Goal: Task Accomplishment & Management: Use online tool/utility

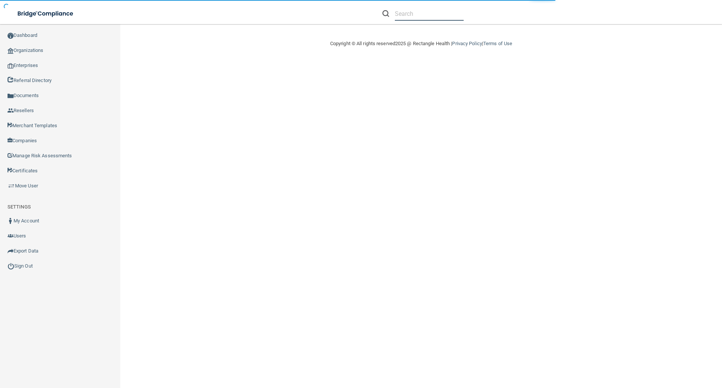
click at [402, 15] on input "text" at bounding box center [429, 14] width 69 height 14
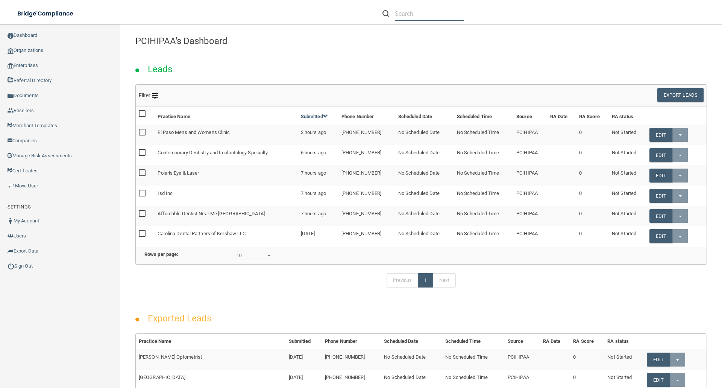
click at [414, 11] on input "text" at bounding box center [429, 14] width 69 height 14
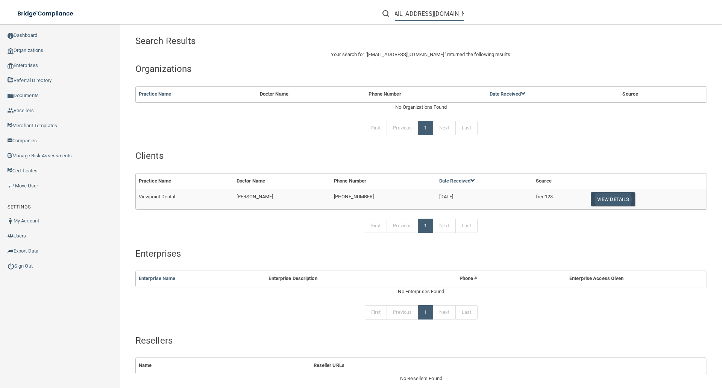
type input "viewpointdental@gmail.com"
click at [612, 200] on button "View Details" at bounding box center [613, 199] width 44 height 14
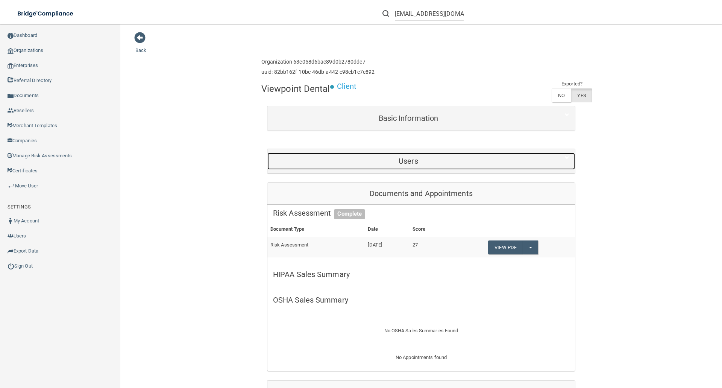
click at [426, 161] on h5 "Users" at bounding box center [408, 161] width 271 height 8
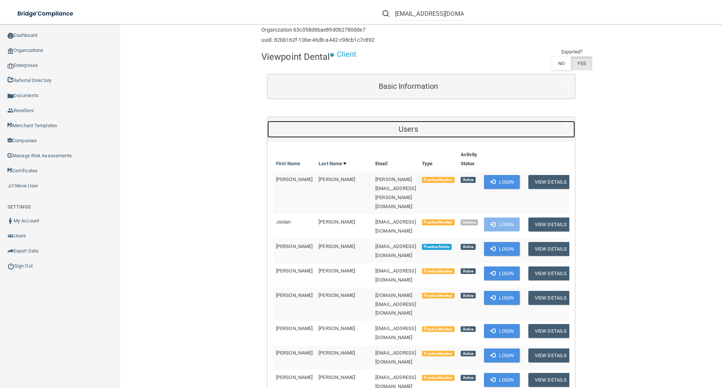
scroll to position [113, 0]
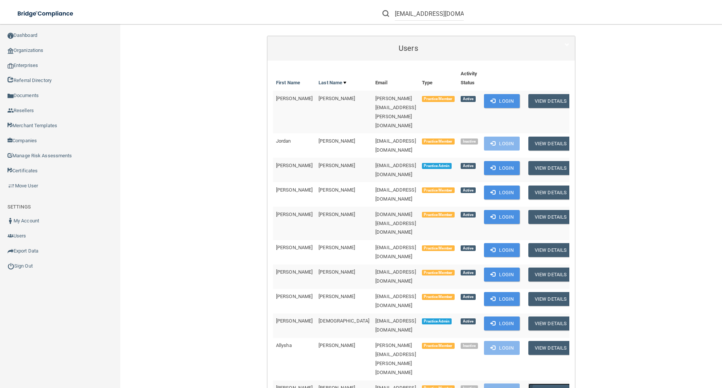
click at [545, 383] on button "View Details" at bounding box center [550, 390] width 44 height 14
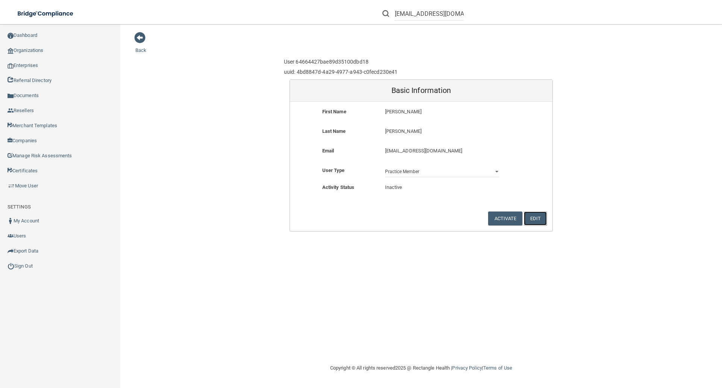
click at [535, 220] on button "Edit" at bounding box center [535, 218] width 23 height 14
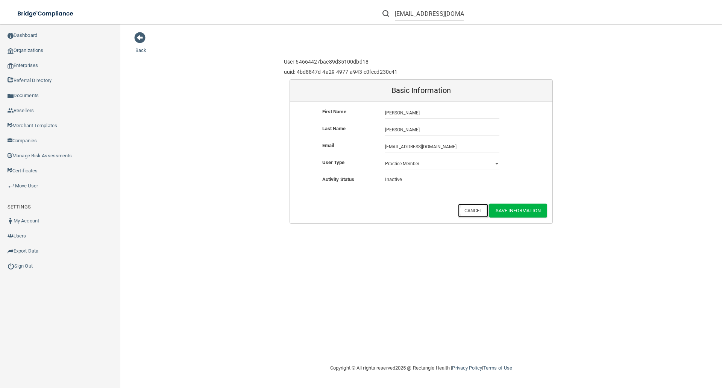
click at [476, 215] on button "Cancel" at bounding box center [473, 210] width 30 height 14
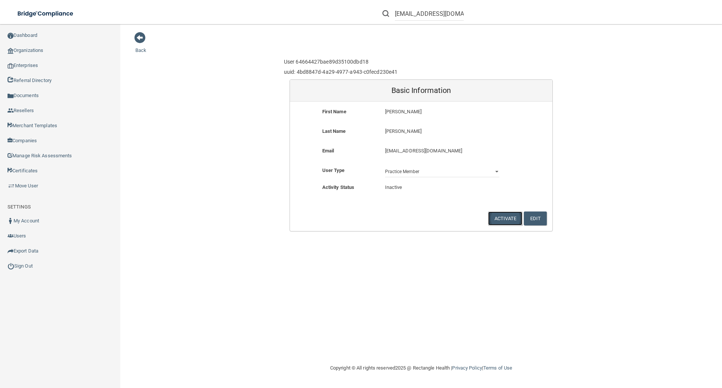
click at [496, 223] on button "Activate" at bounding box center [505, 218] width 35 height 14
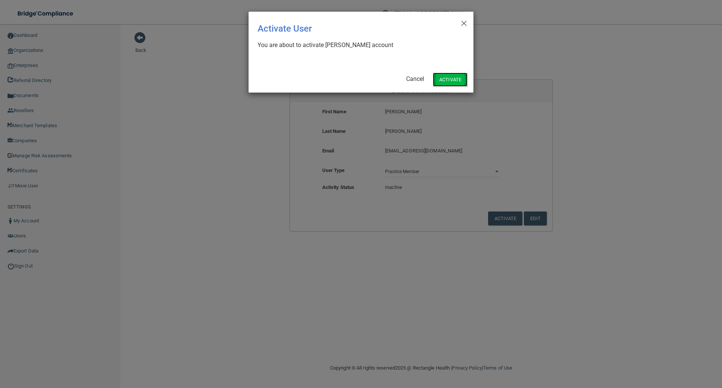
click at [447, 79] on button "Activate" at bounding box center [450, 80] width 35 height 14
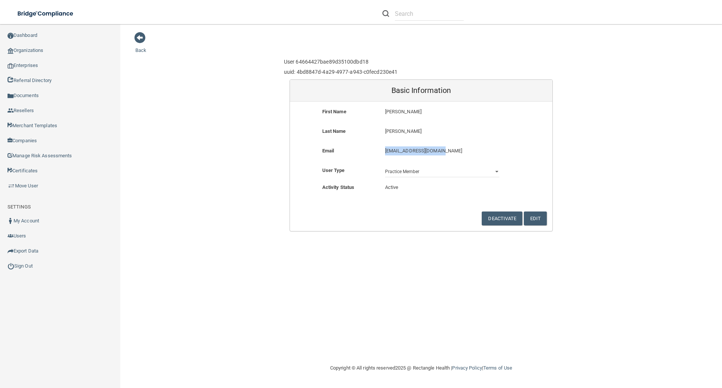
drag, startPoint x: 385, startPoint y: 151, endPoint x: 443, endPoint y: 151, distance: 57.5
click at [443, 151] on p "[EMAIL_ADDRESS][DOMAIN_NAME]" at bounding box center [442, 150] width 114 height 9
copy p "[EMAIL_ADDRESS][DOMAIN_NAME]"
click at [41, 170] on link "Certificates" at bounding box center [60, 170] width 121 height 15
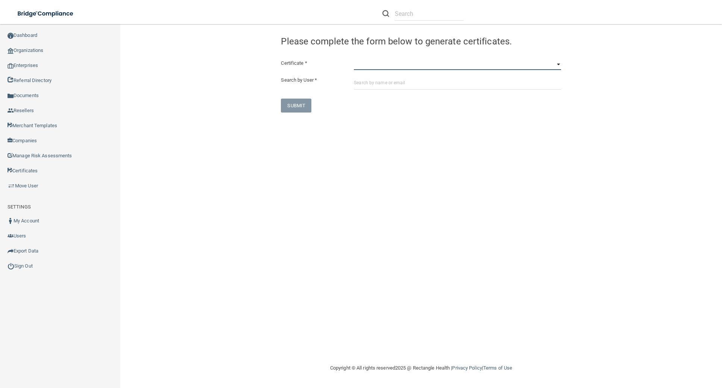
click at [365, 64] on select "HIPAA Officer Certification Training OSHA Bloodborne Pathogens OSHA [MEDICAL_DA…" at bounding box center [457, 64] width 207 height 11
select select "1"
click at [354, 59] on select "HIPAA Officer Certification Training OSHA Bloodborne Pathogens OSHA [MEDICAL_DA…" at bounding box center [457, 64] width 207 height 11
click at [357, 85] on input "text" at bounding box center [457, 83] width 207 height 14
paste input "[EMAIL_ADDRESS][DOMAIN_NAME]"
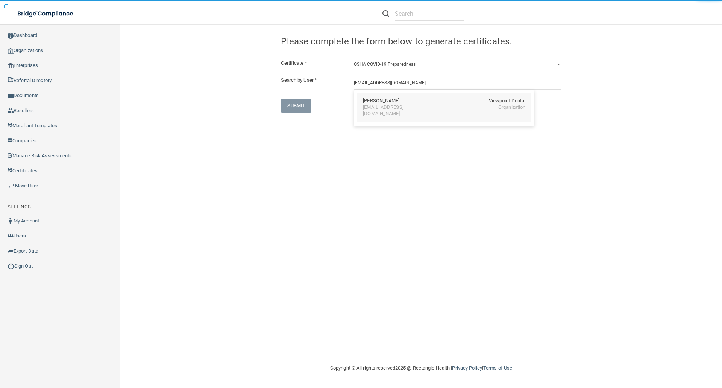
click at [385, 102] on div "[PERSON_NAME]" at bounding box center [381, 101] width 36 height 6
type input "[PERSON_NAME]"
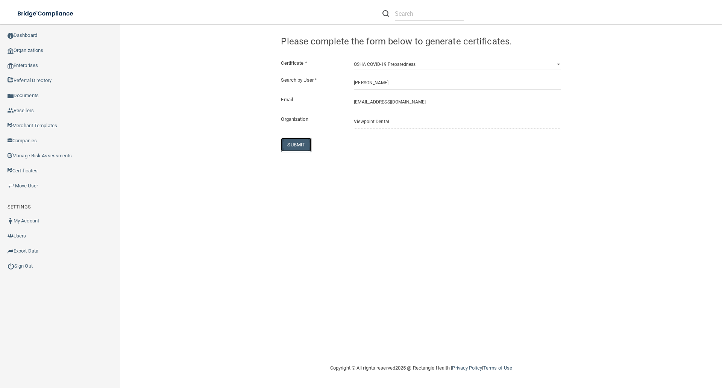
click at [299, 145] on button "SUBMIT" at bounding box center [296, 145] width 30 height 14
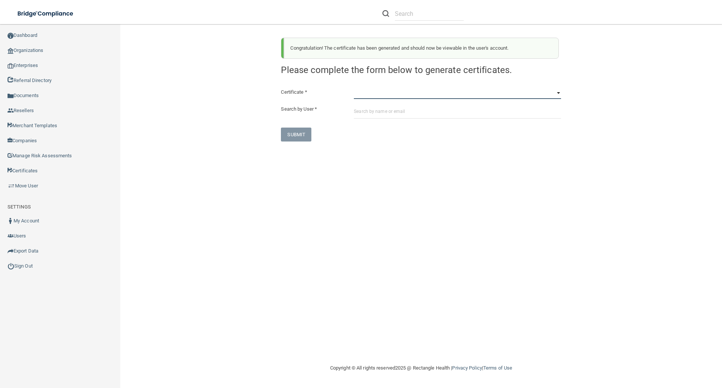
click at [360, 95] on select "HIPAA Officer Certification Training OSHA Bloodborne Pathogens OSHA [MEDICAL_DA…" at bounding box center [457, 93] width 207 height 11
select select "3"
click at [354, 88] on select "HIPAA Officer Certification Training OSHA Bloodborne Pathogens OSHA [MEDICAL_DA…" at bounding box center [457, 93] width 207 height 11
click at [353, 112] on div at bounding box center [457, 112] width 218 height 14
click at [358, 112] on input "text" at bounding box center [457, 112] width 207 height 14
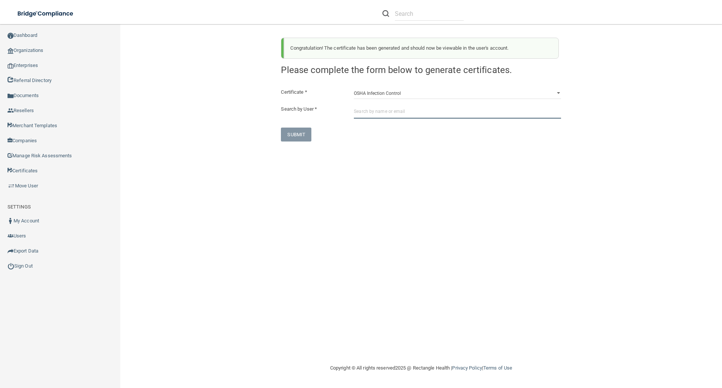
paste input "[EMAIL_ADDRESS][DOMAIN_NAME]"
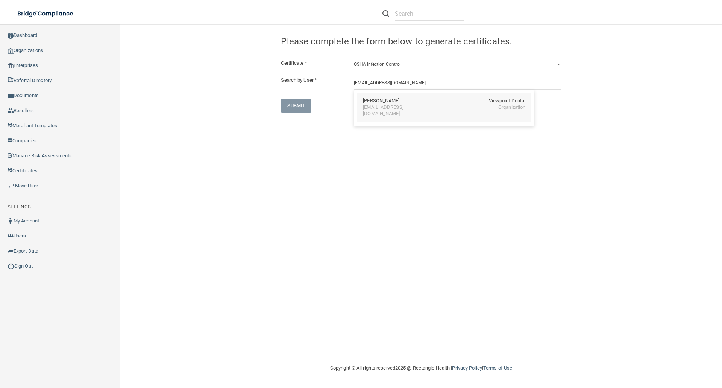
click at [376, 101] on div "[PERSON_NAME]" at bounding box center [381, 101] width 36 height 6
type input "[PERSON_NAME]"
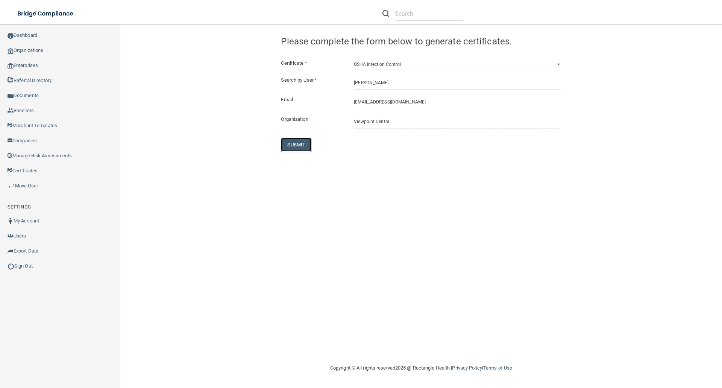
click at [299, 143] on button "SUBMIT" at bounding box center [296, 145] width 30 height 14
select select "?"
